Goal: Transaction & Acquisition: Purchase product/service

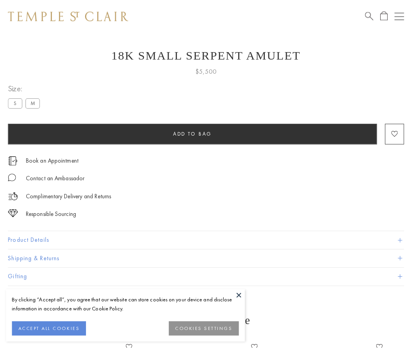
scroll to position [16, 0]
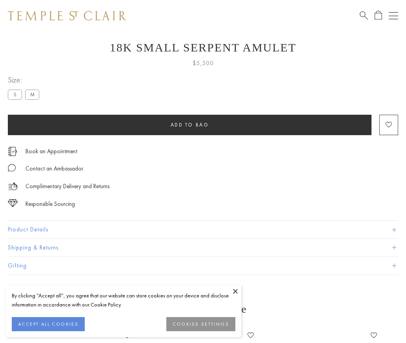
click at [190, 124] on span "Add to bag" at bounding box center [190, 124] width 38 height 7
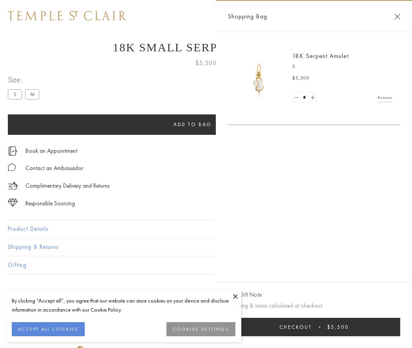
click at [312, 327] on span "Checkout" at bounding box center [295, 327] width 33 height 7
